Goal: Task Accomplishment & Management: Manage account settings

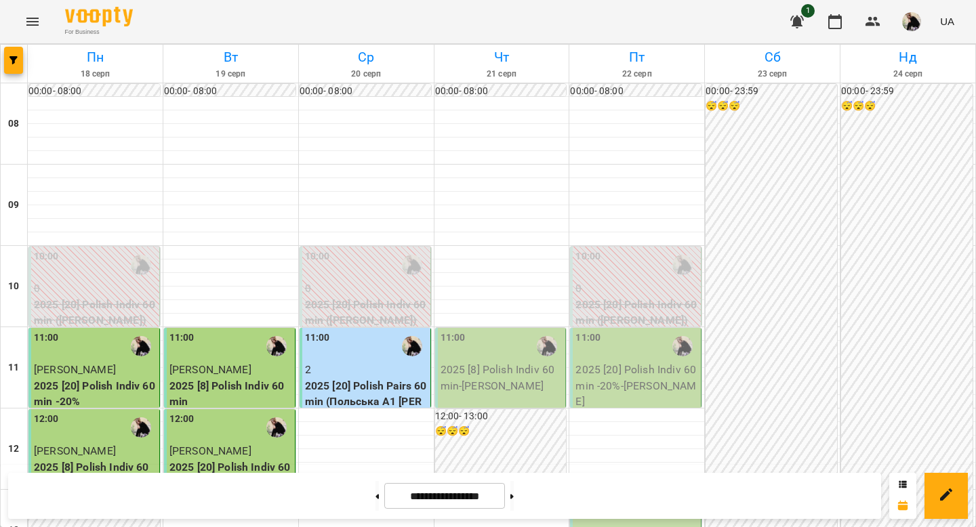
click at [600, 388] on p "2025 [20] Polish Indiv 60 min -20% - [PERSON_NAME]" at bounding box center [637, 386] width 123 height 48
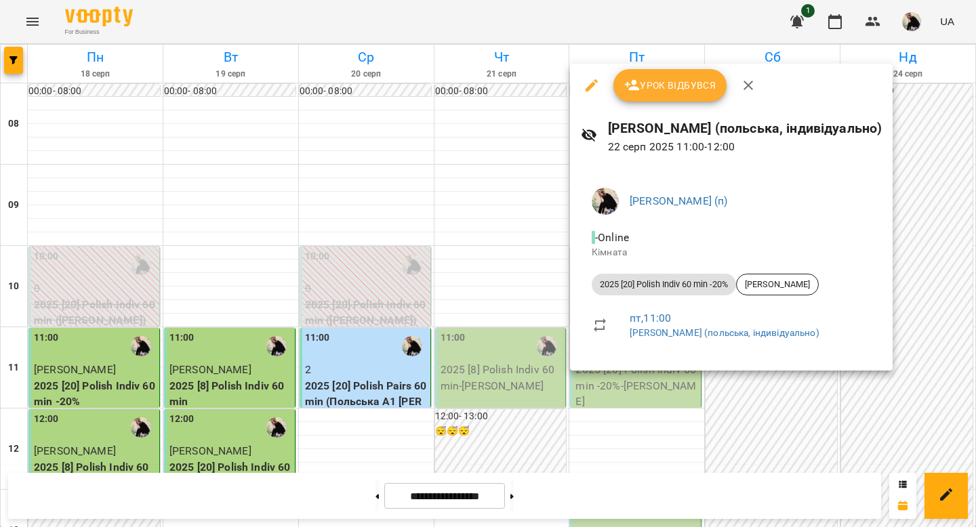
click at [661, 91] on span "Урок відбувся" at bounding box center [670, 85] width 92 height 16
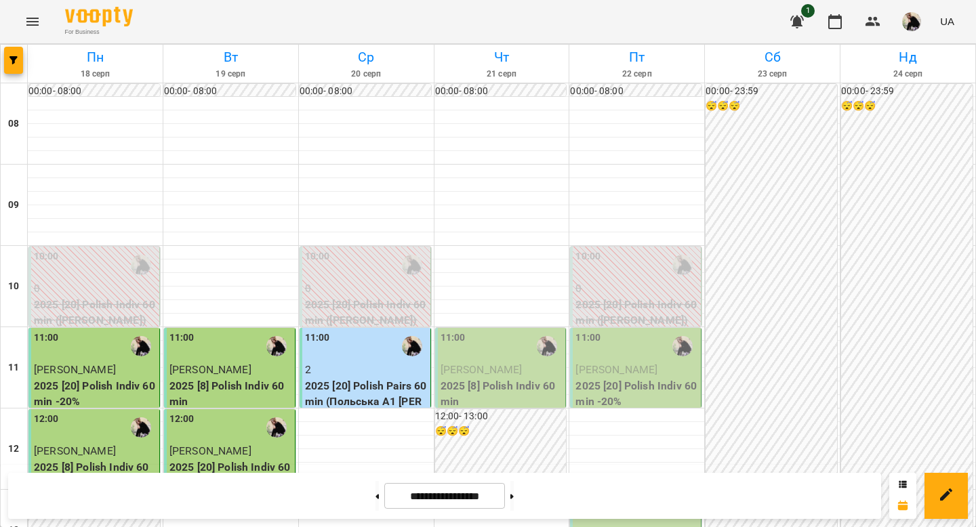
click at [523, 374] on span "[PERSON_NAME]" at bounding box center [482, 369] width 82 height 13
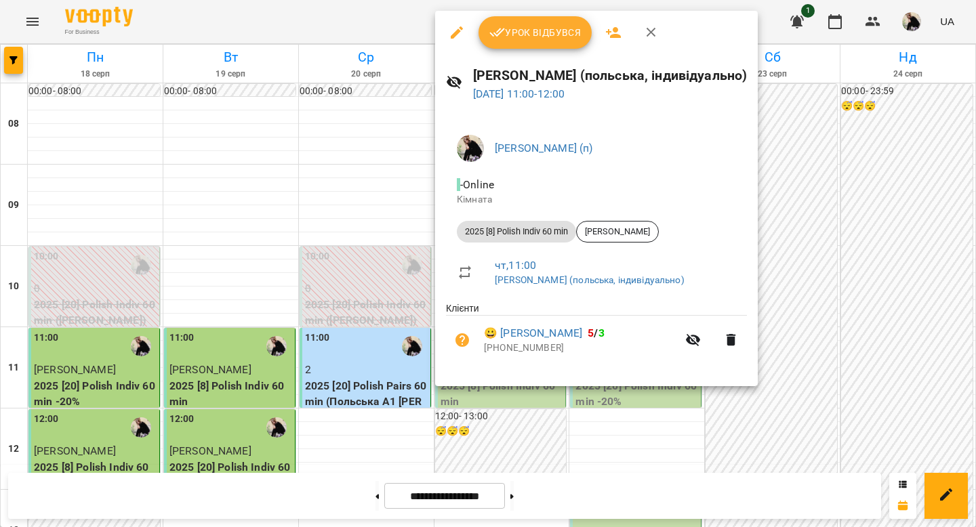
click at [557, 34] on span "Урок відбувся" at bounding box center [536, 32] width 92 height 16
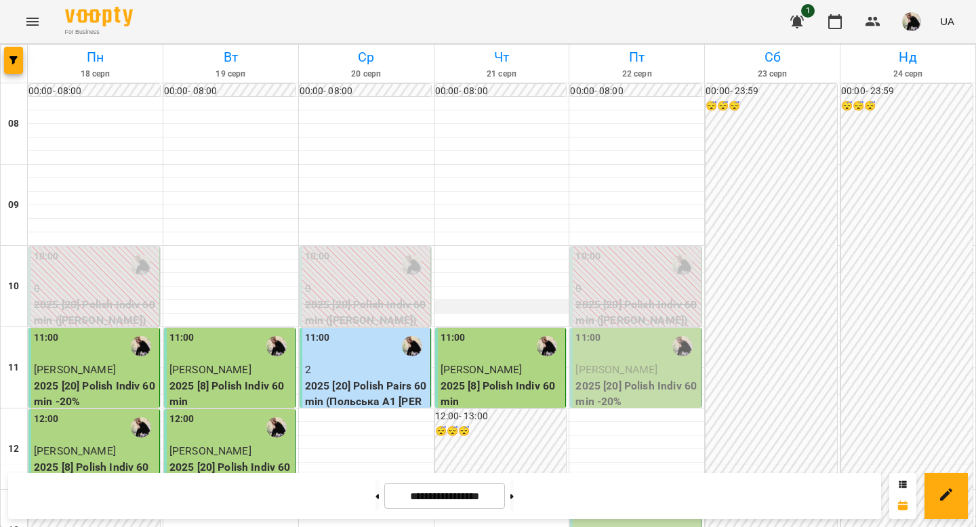
scroll to position [132, 0]
click at [636, 363] on span "[PERSON_NAME]" at bounding box center [617, 369] width 82 height 13
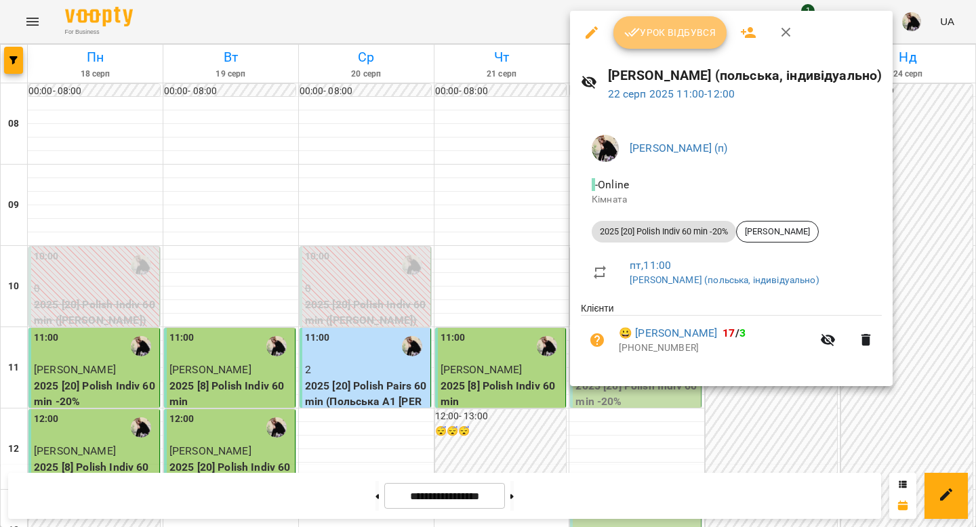
click at [666, 43] on button "Урок відбувся" at bounding box center [671, 32] width 114 height 33
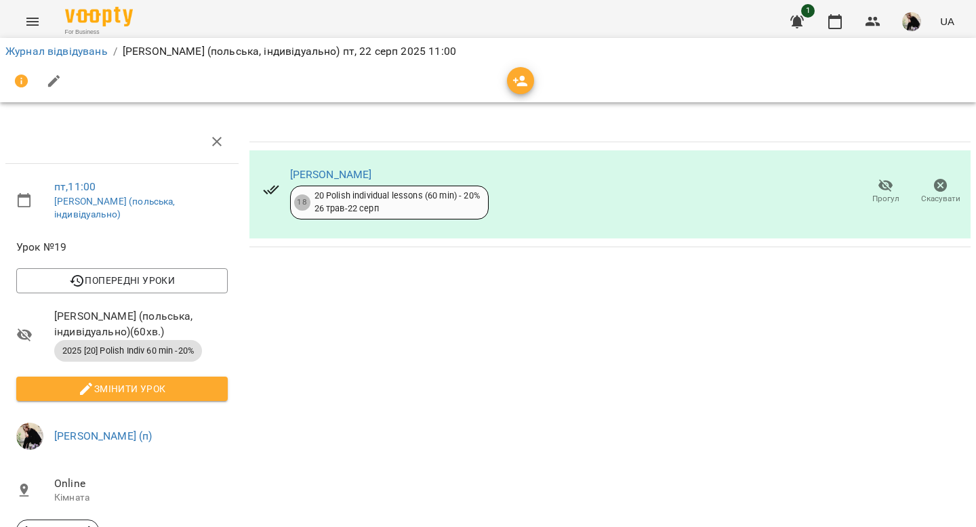
scroll to position [1, 0]
click at [30, 22] on icon "Menu" at bounding box center [32, 22] width 12 height 8
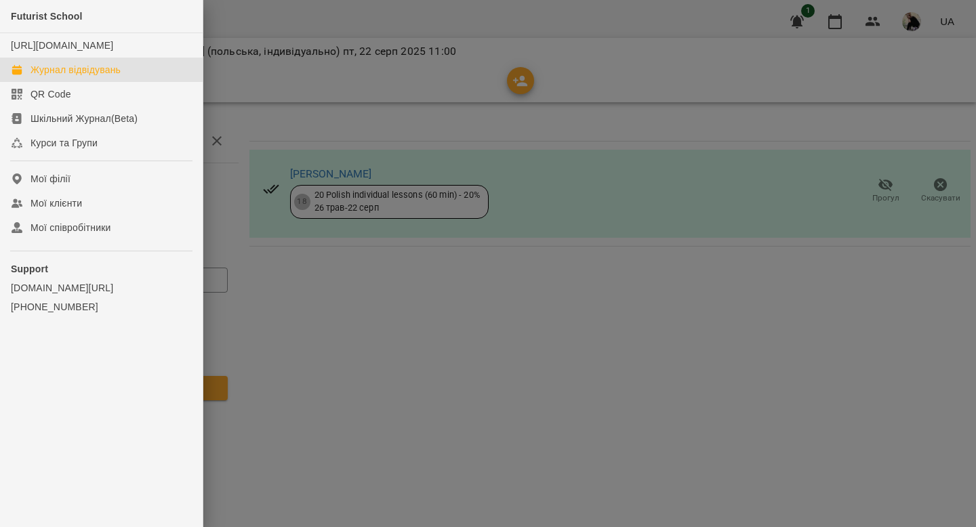
click at [43, 77] on div "Журнал відвідувань" at bounding box center [76, 70] width 90 height 14
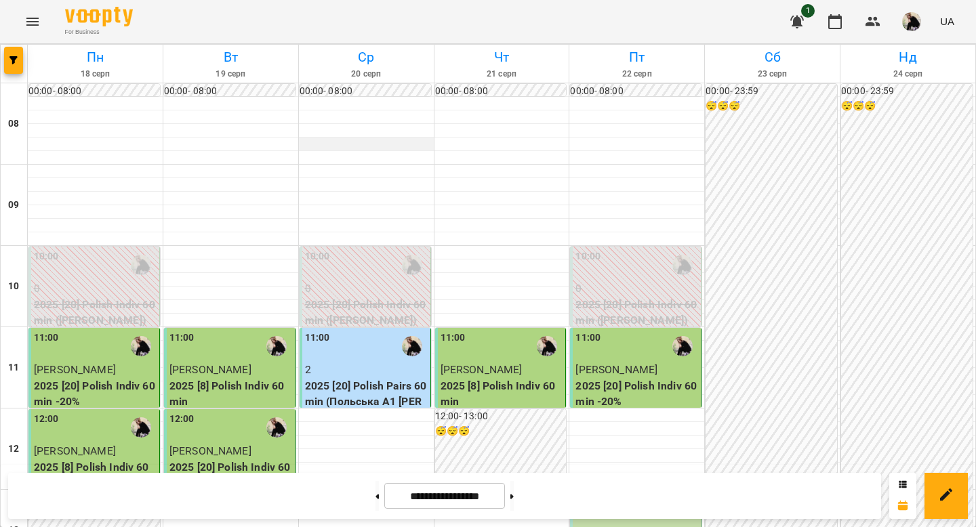
scroll to position [365, 0]
